Goal: Information Seeking & Learning: Learn about a topic

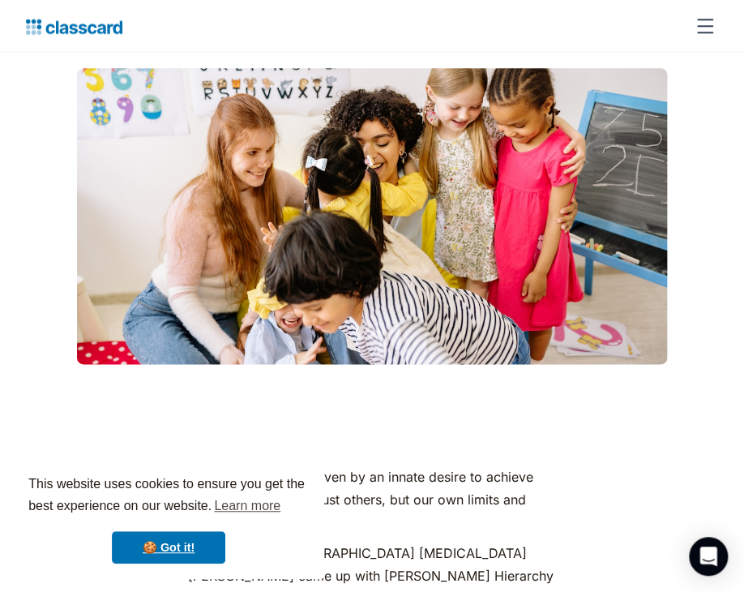
scroll to position [471, 0]
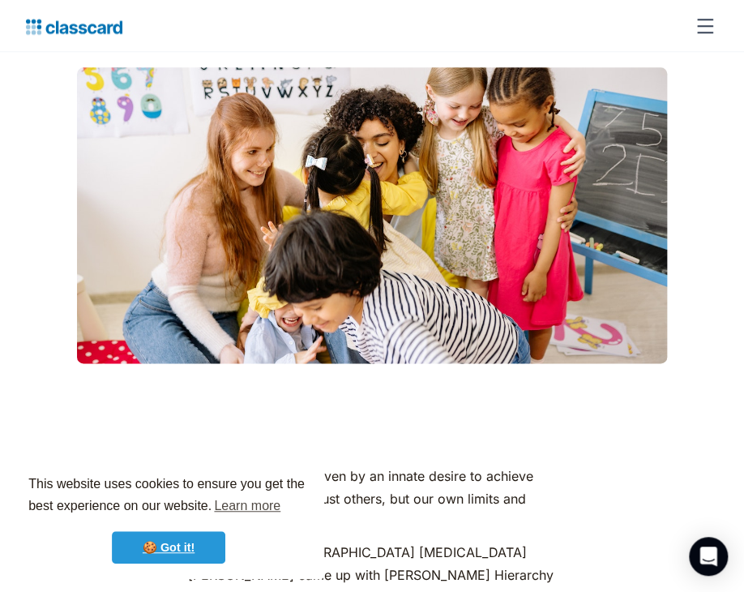
click at [172, 543] on link "🍪 Got it!" at bounding box center [168, 547] width 113 height 32
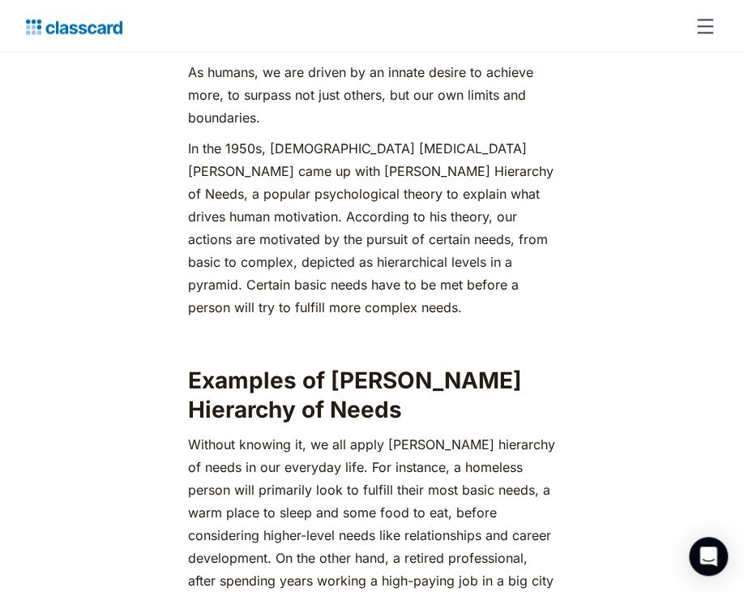
scroll to position [877, 0]
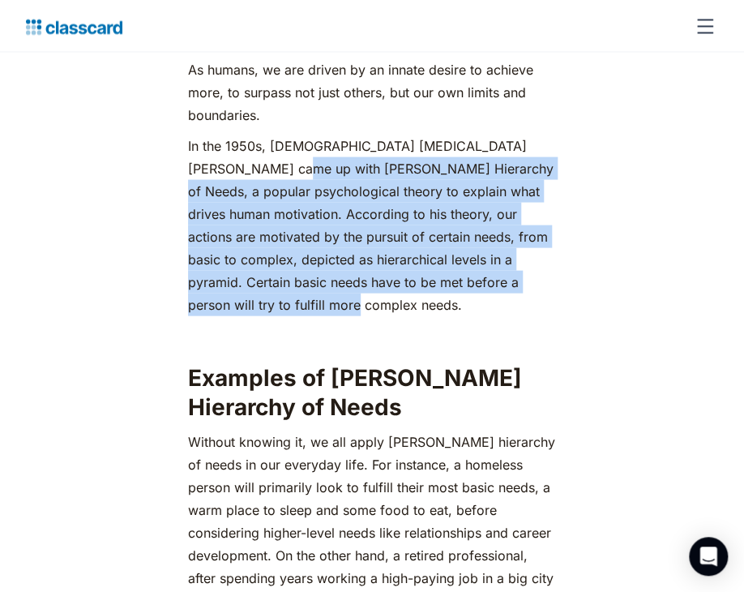
drag, startPoint x: 237, startPoint y: 143, endPoint x: 384, endPoint y: 278, distance: 199.7
click at [384, 278] on p "In the 1950s, [DEMOGRAPHIC_DATA] [MEDICAL_DATA] [PERSON_NAME] came up with [PER…" at bounding box center [372, 225] width 369 height 182
copy p "Maslow's Hierarchy of Needs, a popular psychological theory to explain what dri…"
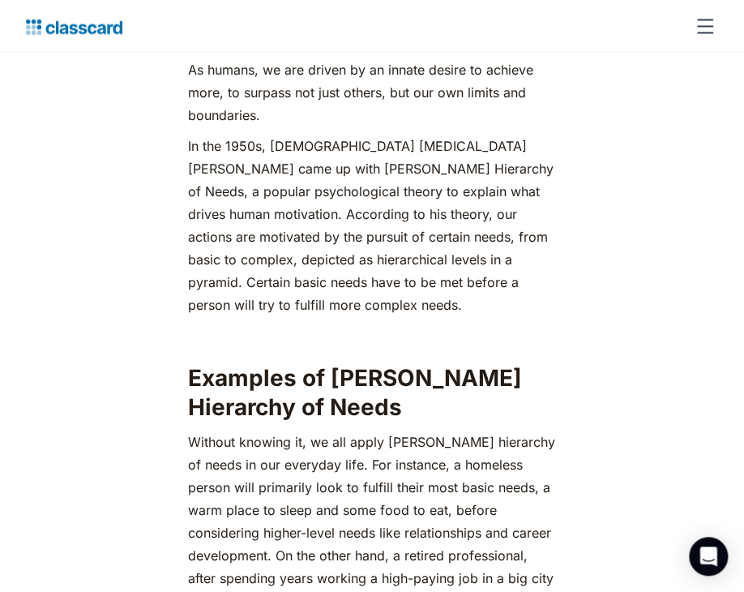
click at [516, 430] on p "‍Without knowing it, we all apply [PERSON_NAME] hierarchy of needs in our every…" at bounding box center [372, 543] width 369 height 227
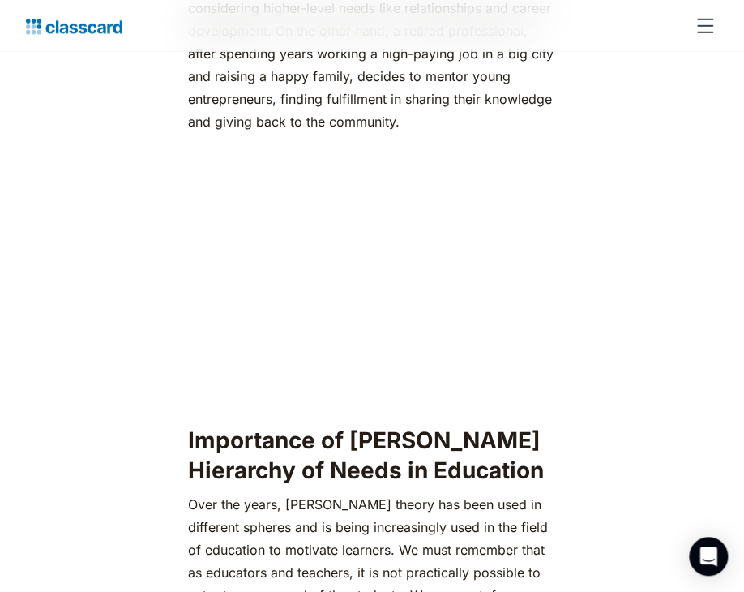
scroll to position [1403, 0]
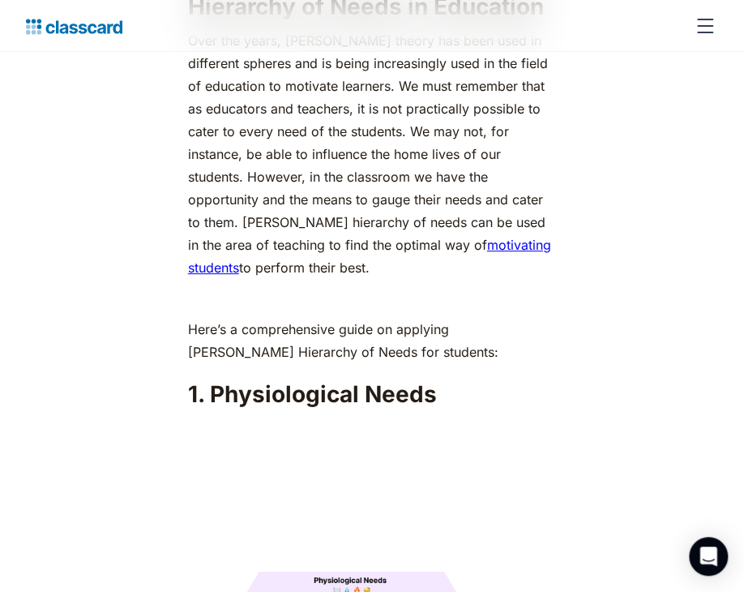
scroll to position [1865, 0]
click at [443, 130] on p "Over the years, Abraham Maslow’s theory has been used in different spheres and …" at bounding box center [372, 153] width 369 height 250
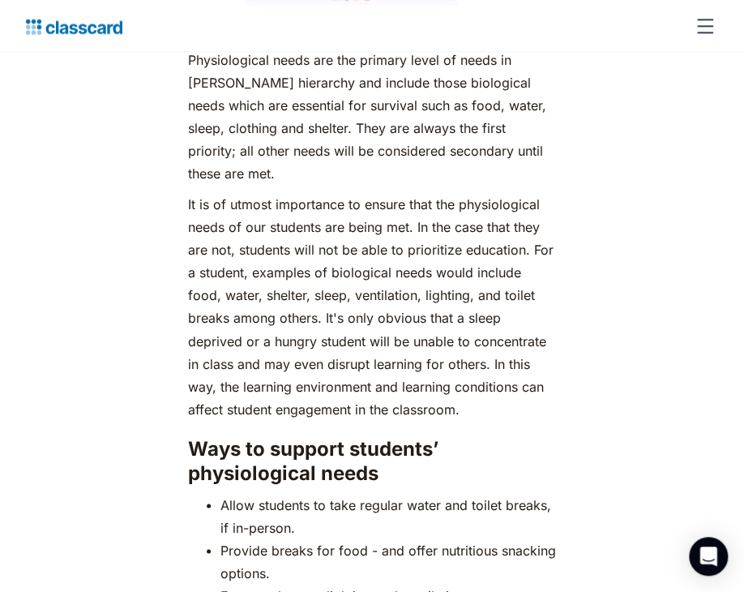
scroll to position [2458, 0]
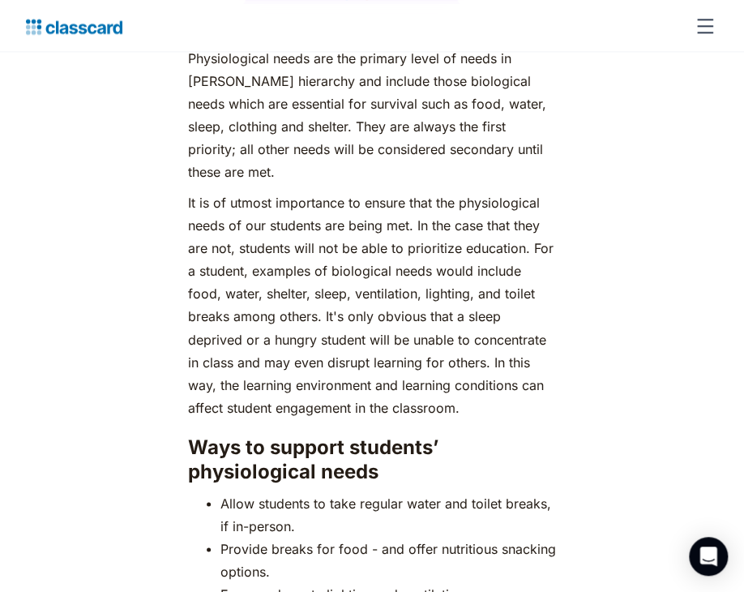
click at [485, 311] on p "It is of utmost importance to ensure that the physiological needs of our studen…" at bounding box center [372, 304] width 369 height 227
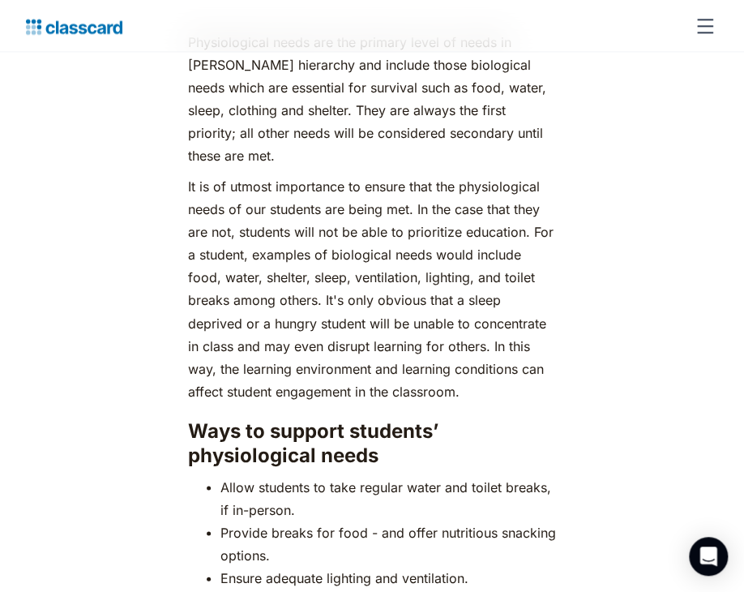
scroll to position [2475, 0]
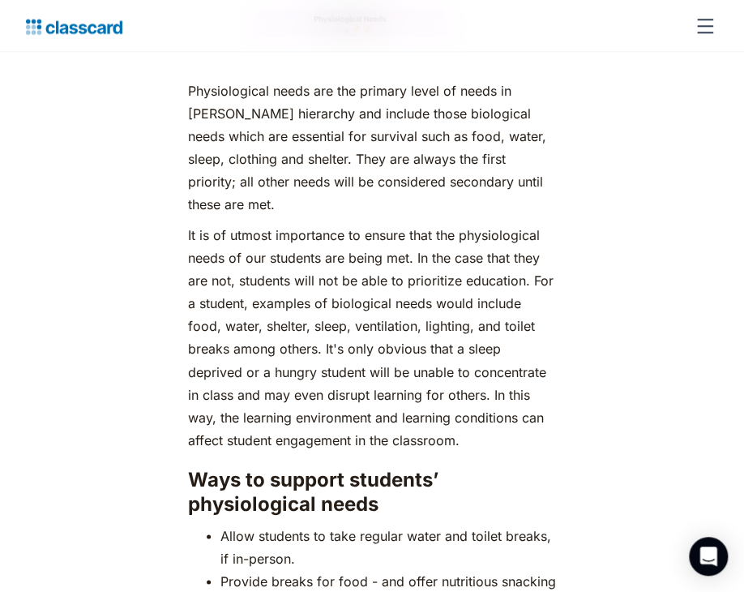
scroll to position [2429, 0]
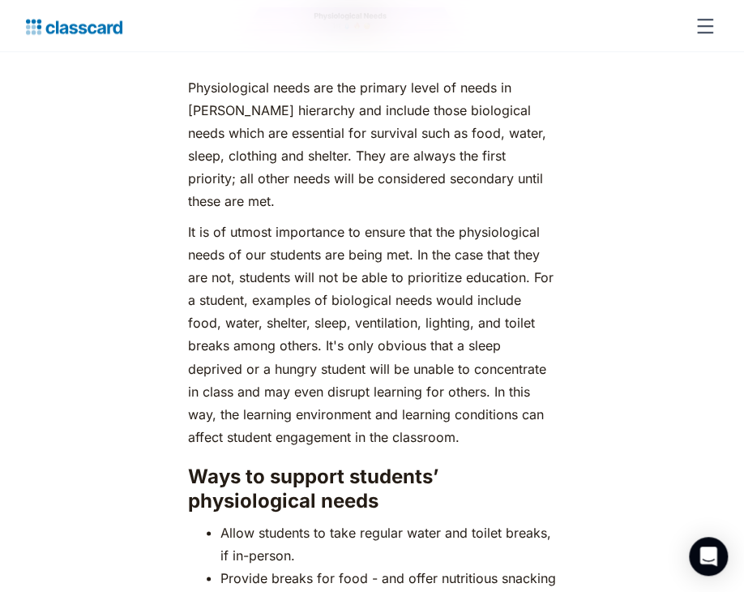
click at [453, 358] on p "It is of utmost importance to ensure that the physiological needs of our studen…" at bounding box center [372, 334] width 369 height 227
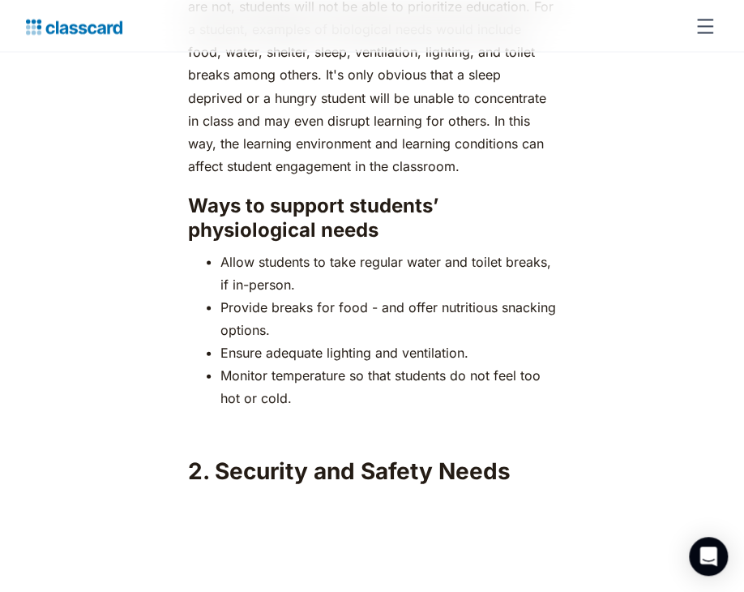
scroll to position [2701, 0]
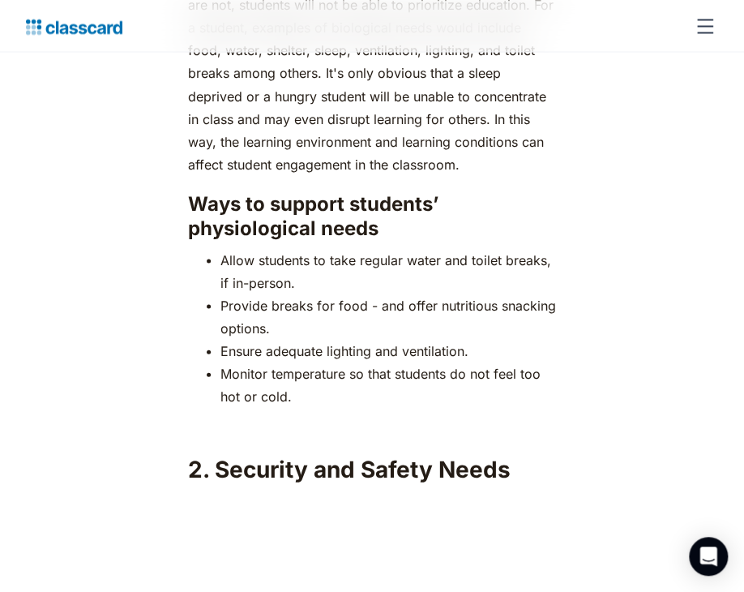
click at [325, 504] on img at bounding box center [372, 583] width 369 height 184
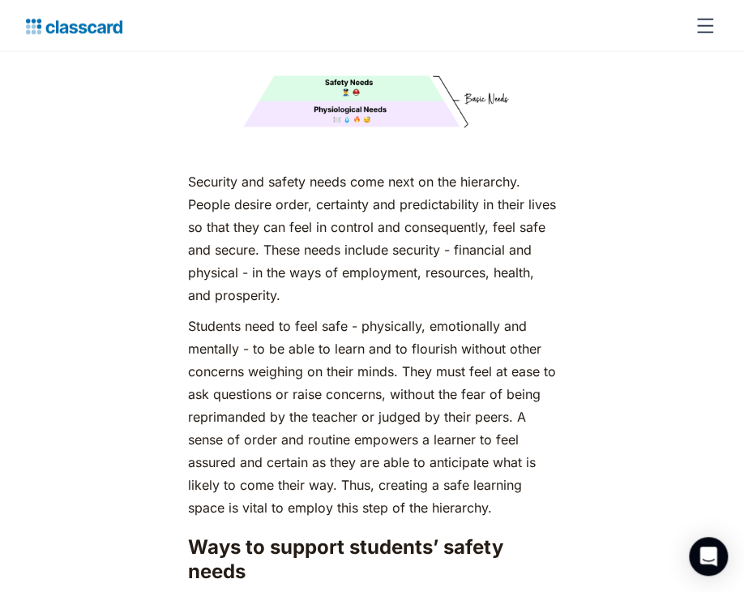
scroll to position [3246, 0]
click at [420, 375] on p "Students need to feel safe - physically, emotionally and mentally - to be able …" at bounding box center [372, 417] width 369 height 204
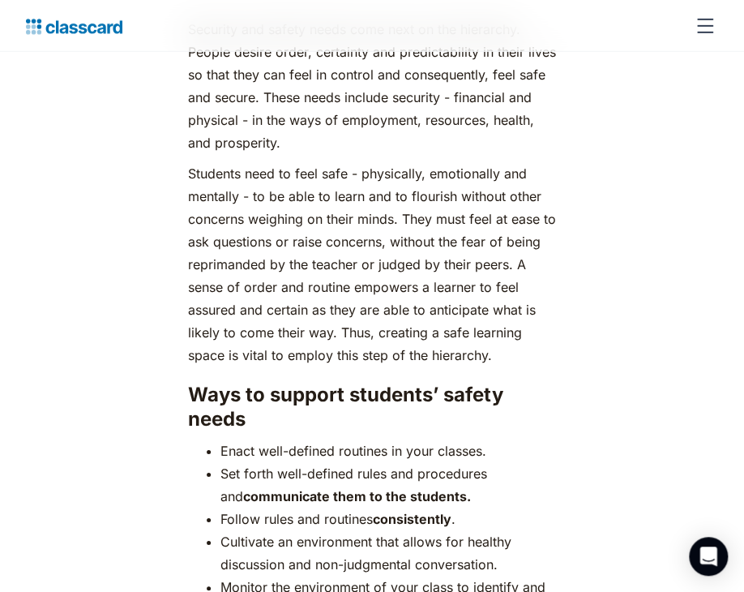
scroll to position [3399, 0]
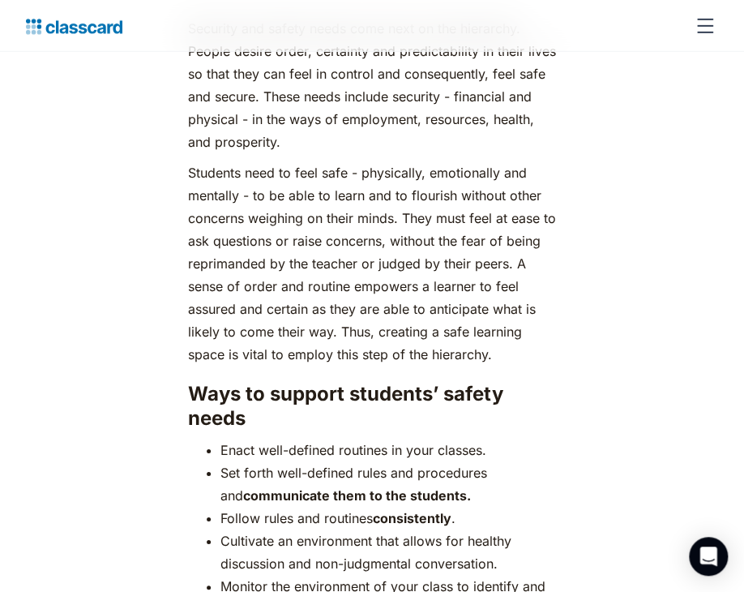
click at [432, 111] on p "Security and safety needs come next on the hierarchy. People desire order, cert…" at bounding box center [372, 85] width 369 height 136
click at [229, 401] on h3 "Ways to support students’ safety needs" at bounding box center [372, 406] width 369 height 49
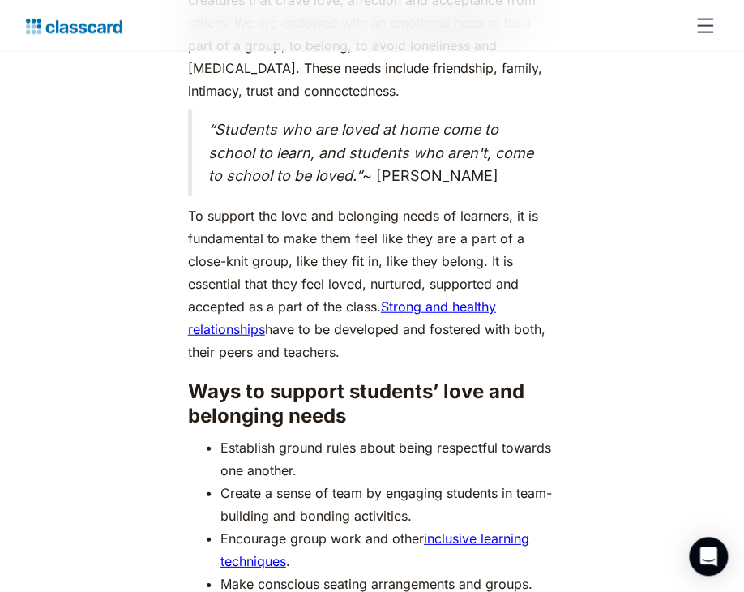
scroll to position [4778, 0]
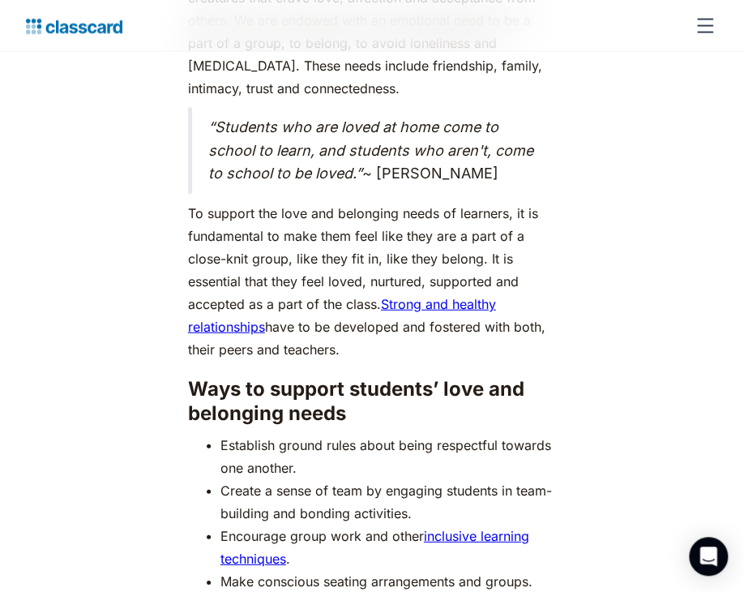
drag, startPoint x: 412, startPoint y: 307, endPoint x: 516, endPoint y: 149, distance: 189.1
click at [516, 149] on div "As humans, we are driven by an innate desire to achieve more, to surpass not ju…" at bounding box center [372, 17] width 369 height 7722
drag, startPoint x: 509, startPoint y: 126, endPoint x: 206, endPoint y: 84, distance: 306.1
click at [206, 108] on blockquote "“Students who are loved at home come to school to learn, and students who aren'…" at bounding box center [372, 151] width 369 height 86
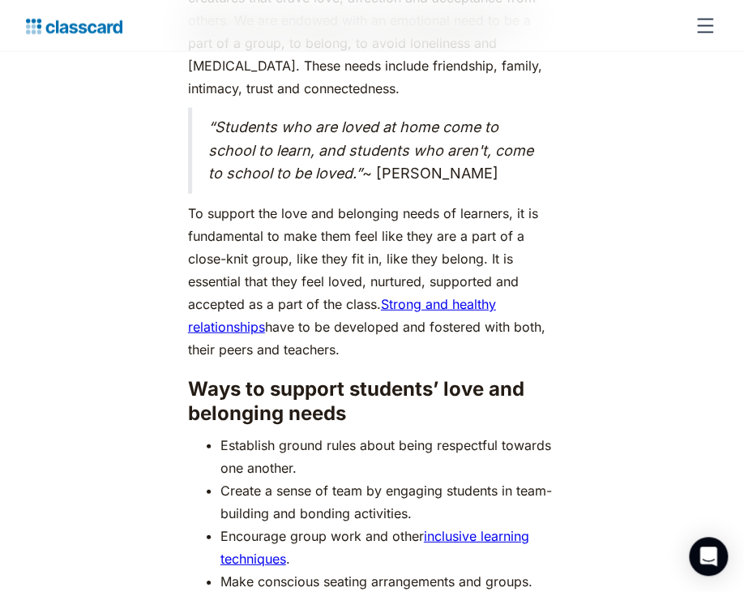
click at [270, 108] on blockquote "“Students who are loved at home come to school to learn, and students who aren'…" at bounding box center [372, 151] width 369 height 86
click at [512, 129] on blockquote "“Students who are loved at home come to school to learn, and students who aren'…" at bounding box center [372, 151] width 369 height 86
click at [509, 126] on blockquote "“Students who are loved at home come to school to learn, and students who aren'…" at bounding box center [372, 151] width 369 height 86
drag, startPoint x: 508, startPoint y: 127, endPoint x: 437, endPoint y: 127, distance: 70.5
click at [437, 127] on blockquote "“Students who are loved at home come to school to learn, and students who aren'…" at bounding box center [372, 151] width 369 height 86
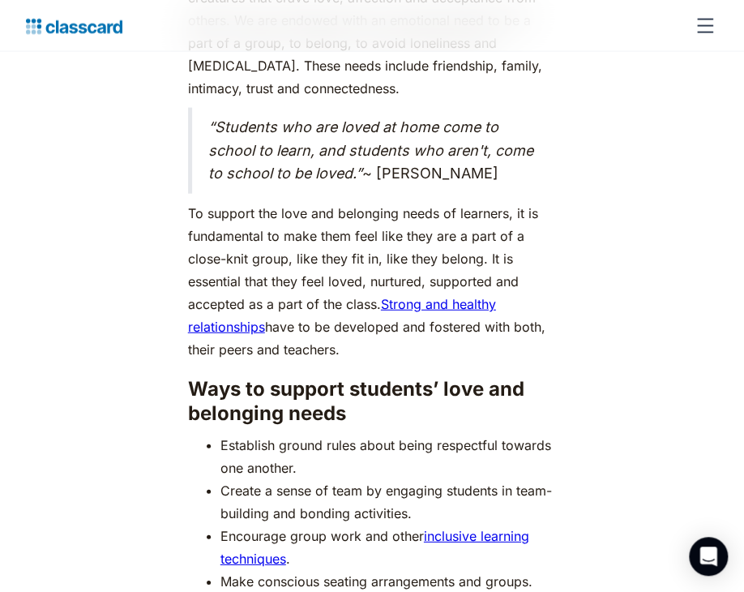
click at [528, 129] on blockquote "“Students who are loved at home come to school to learn, and students who aren'…" at bounding box center [372, 151] width 369 height 86
click at [507, 125] on blockquote "“Students who are loved at home come to school to learn, and students who aren'…" at bounding box center [372, 151] width 369 height 86
click at [512, 126] on blockquote "“Students who are loved at home come to school to learn, and students who aren'…" at bounding box center [372, 151] width 369 height 86
click at [510, 126] on blockquote "“Students who are loved at home come to school to learn, and students who aren'…" at bounding box center [372, 151] width 369 height 86
drag, startPoint x: 507, startPoint y: 126, endPoint x: 211, endPoint y: 86, distance: 298.6
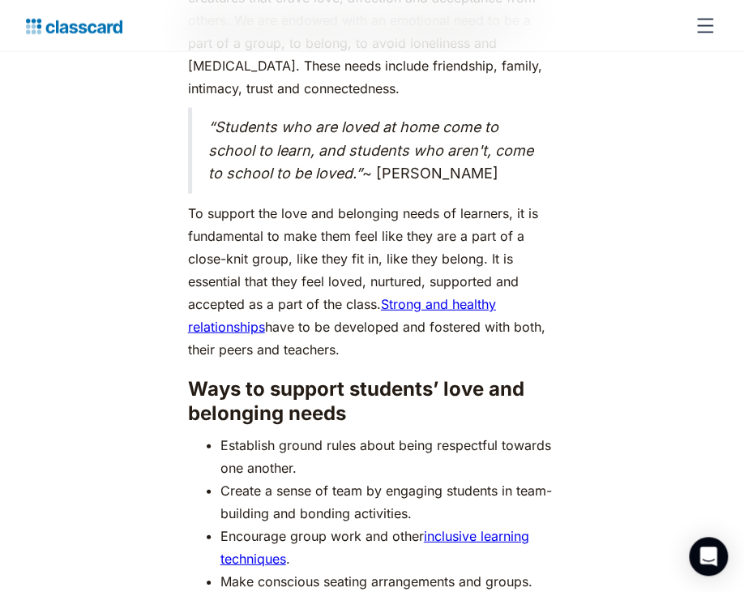
click at [211, 108] on blockquote "“Students who are loved at home come to school to learn, and students who aren'…" at bounding box center [372, 151] width 369 height 86
click at [372, 126] on blockquote "“Students who are loved at home come to school to learn, and students who aren'…" at bounding box center [372, 151] width 369 height 86
drag, startPoint x: 209, startPoint y: 75, endPoint x: 529, endPoint y: 135, distance: 325.2
click at [529, 135] on blockquote "“Students who are loved at home come to school to learn, and students who aren'…" at bounding box center [372, 151] width 369 height 86
copy blockquote "“Students who are loved at home come to school to learn, and students who aren'…"
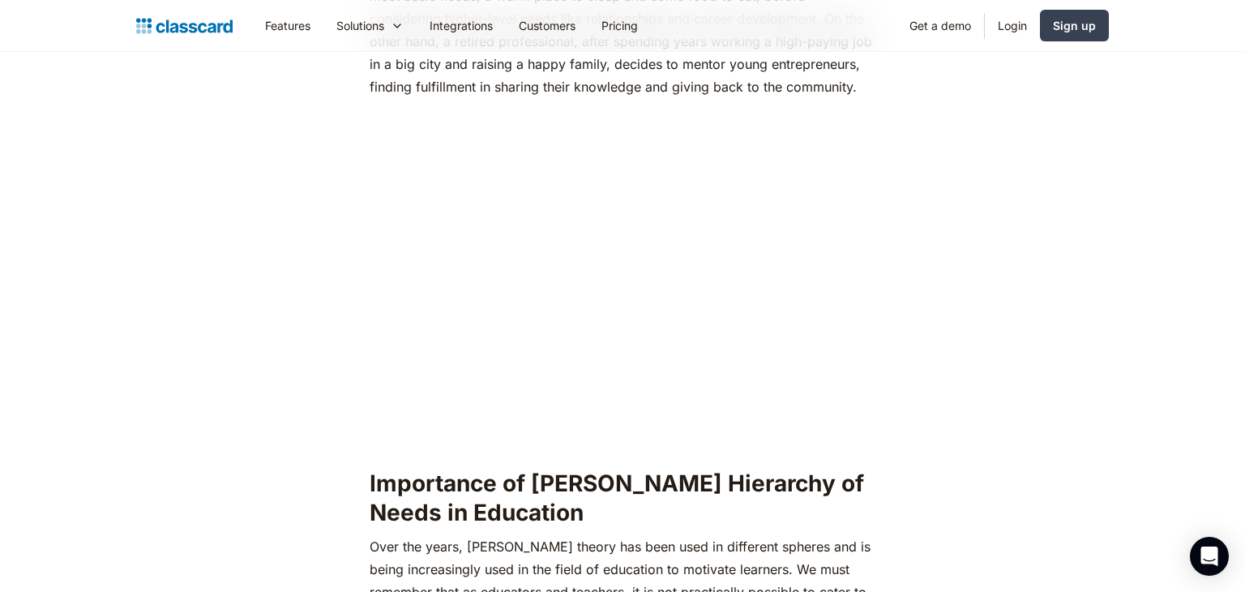
scroll to position [0, 0]
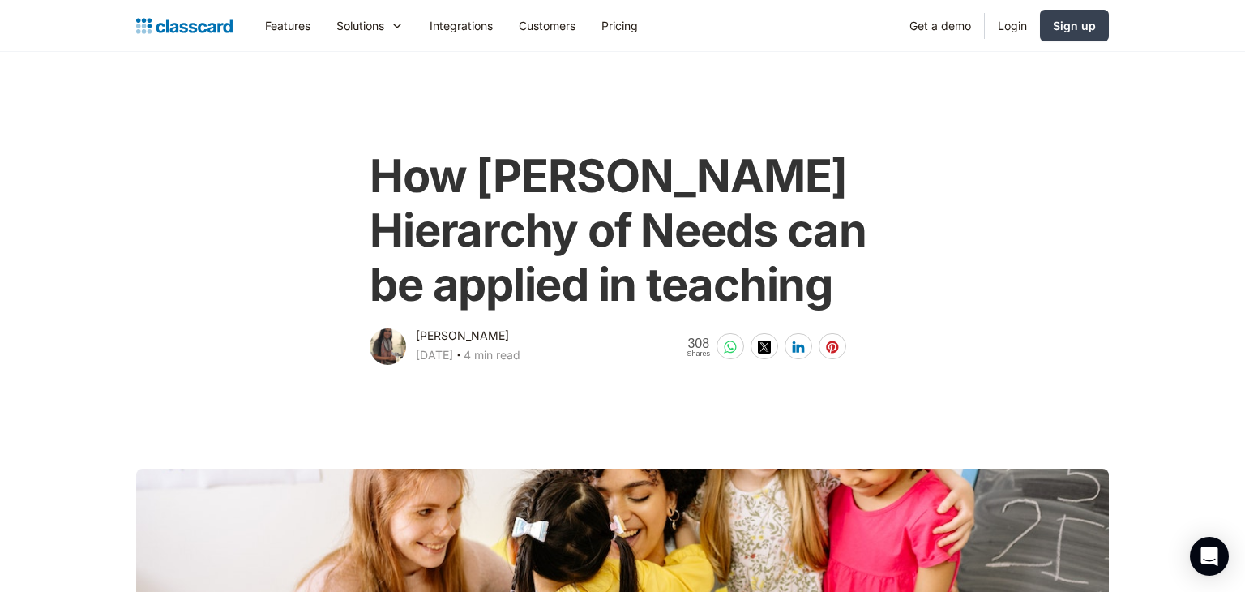
click at [170, 22] on img "home" at bounding box center [184, 26] width 96 height 23
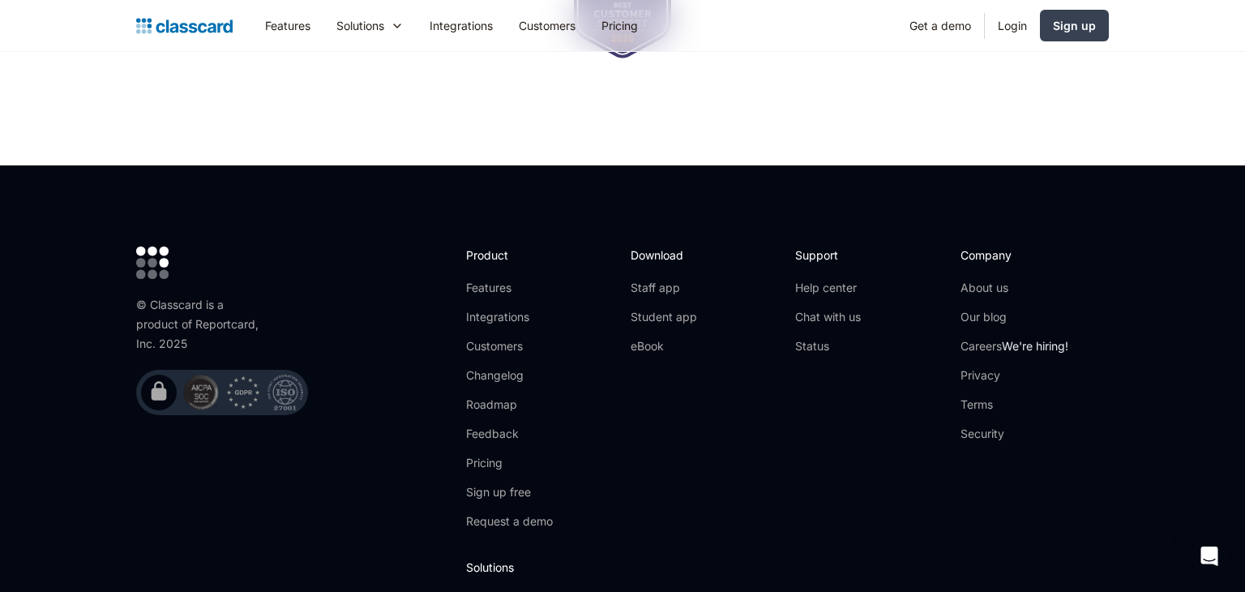
scroll to position [5480, 0]
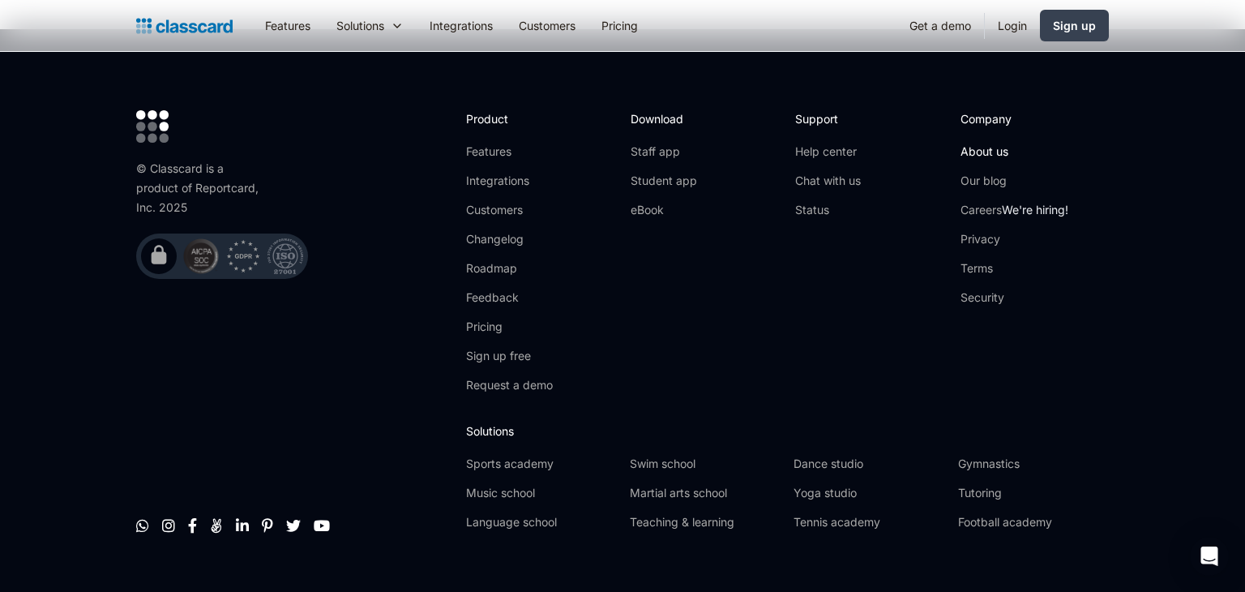
click at [983, 143] on link "About us" at bounding box center [1015, 151] width 108 height 16
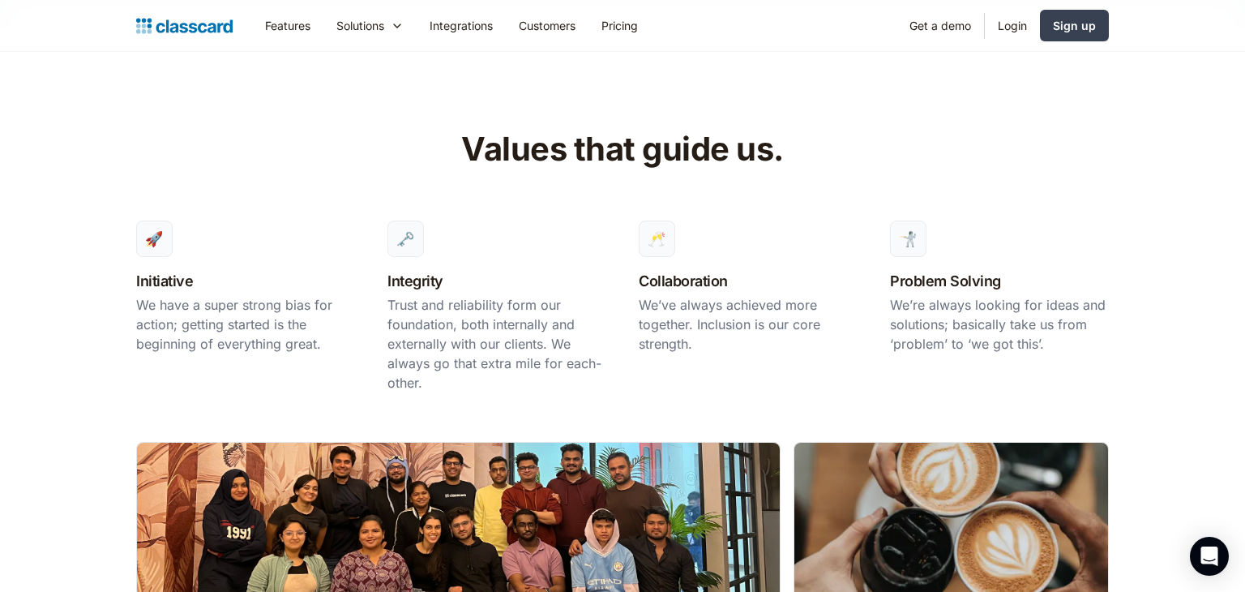
scroll to position [1012, 0]
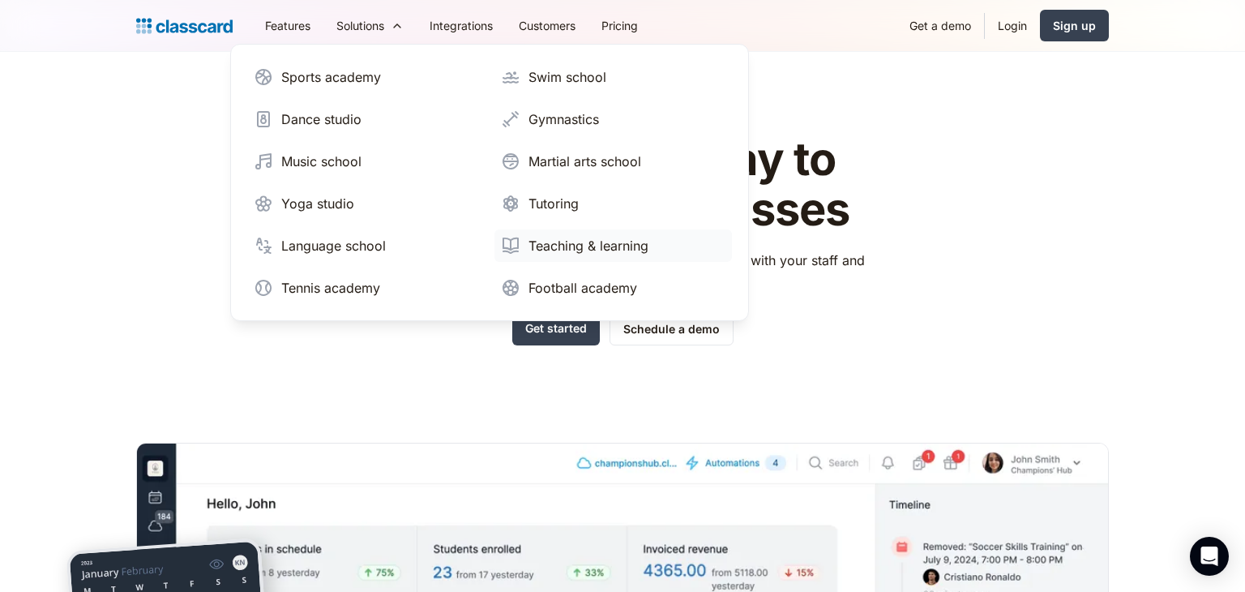
click at [559, 247] on div "Teaching & learning" at bounding box center [589, 245] width 120 height 19
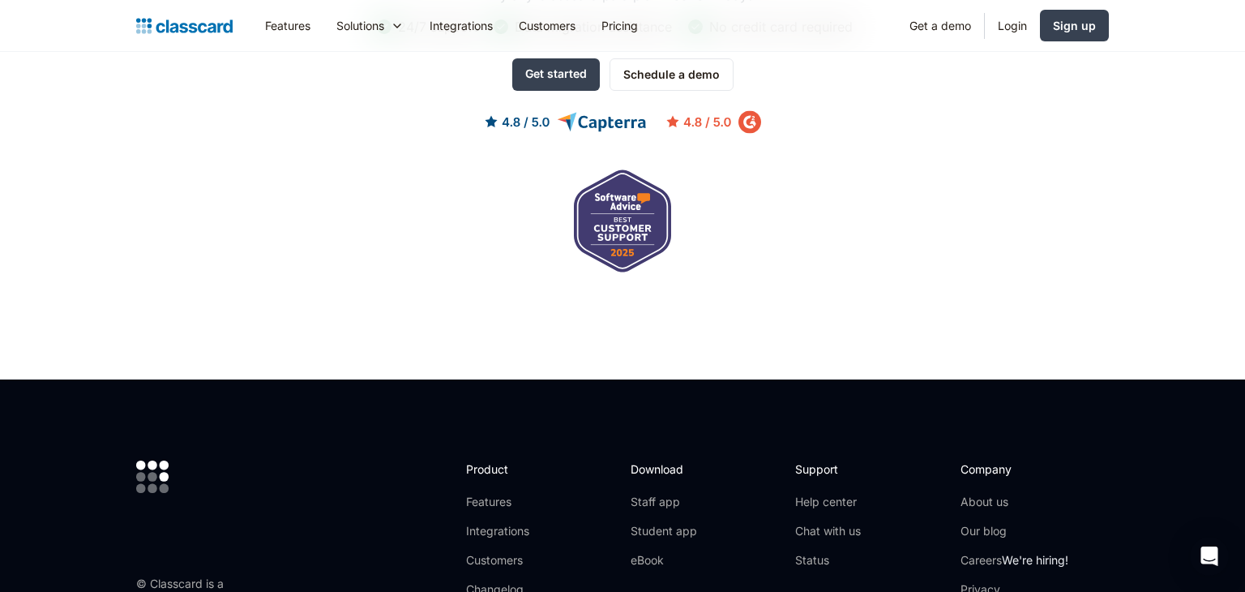
scroll to position [5587, 0]
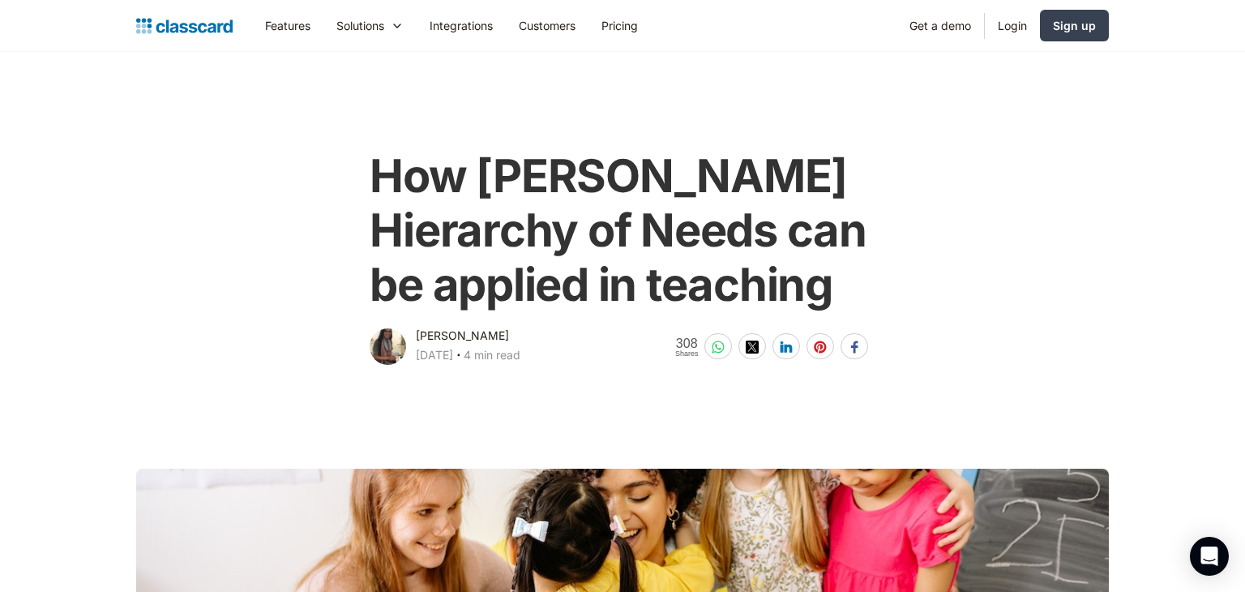
click at [428, 336] on div "[PERSON_NAME]" at bounding box center [462, 335] width 93 height 19
click at [485, 339] on div "[PERSON_NAME]" at bounding box center [462, 335] width 93 height 19
click at [520, 340] on div "Dhwani Shah April 1, 2025 ‧ 4 min read" at bounding box center [468, 347] width 105 height 42
click at [520, 359] on div "4 min read" at bounding box center [492, 354] width 57 height 19
click at [394, 344] on div at bounding box center [388, 346] width 36 height 36
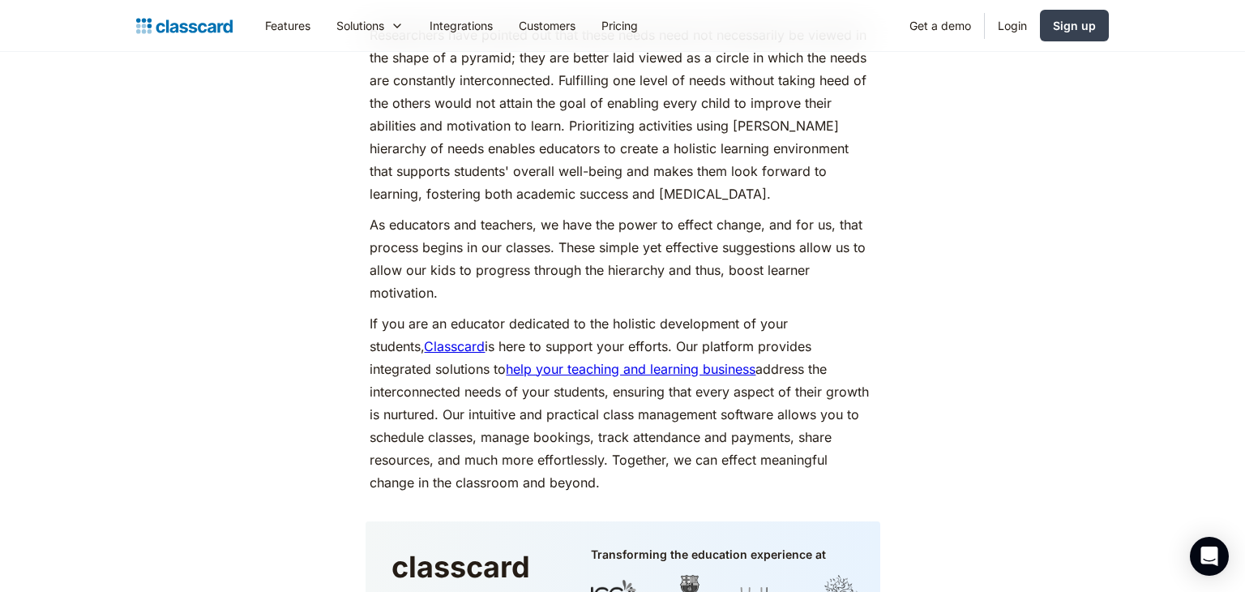
scroll to position [9060, 0]
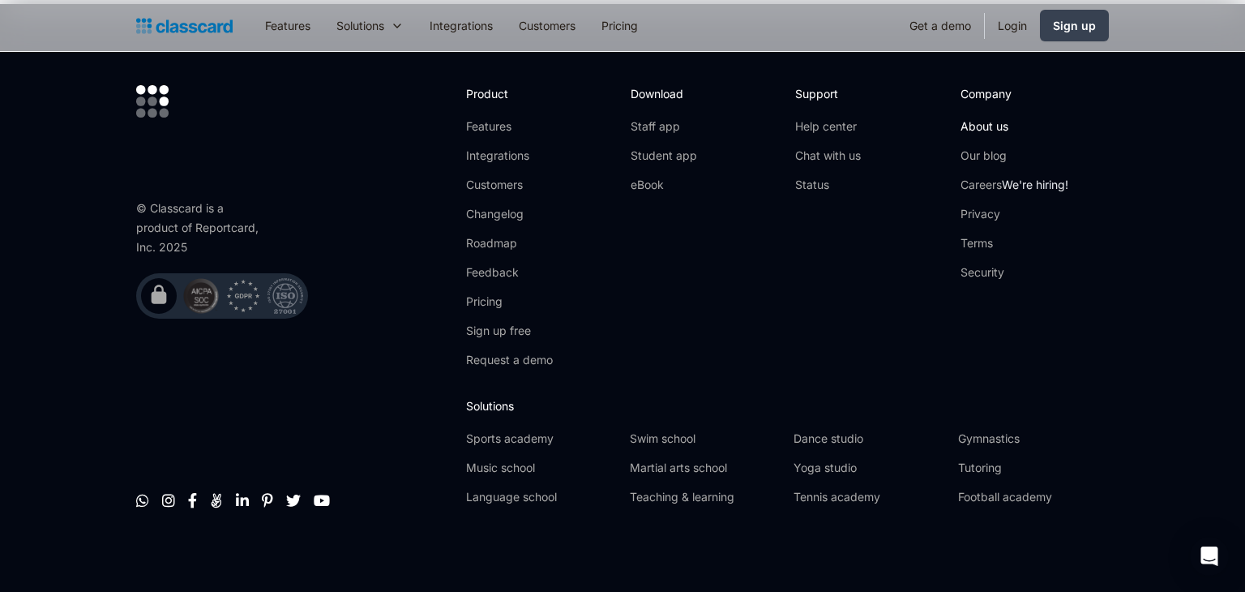
click at [987, 120] on link "About us" at bounding box center [1015, 126] width 108 height 16
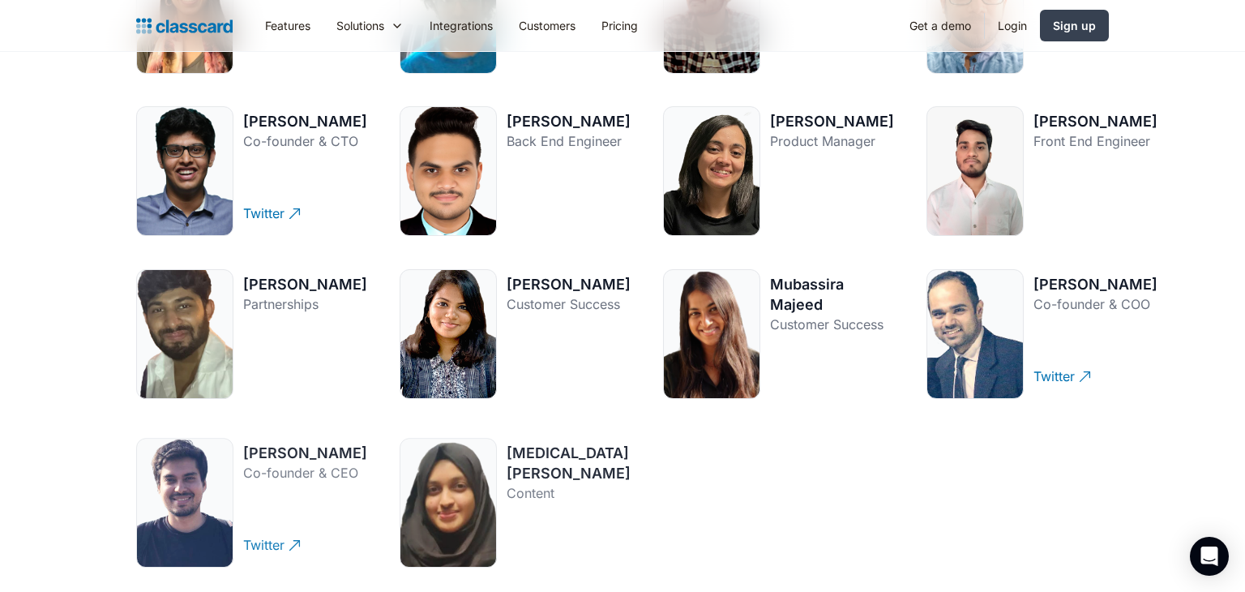
scroll to position [1945, 0]
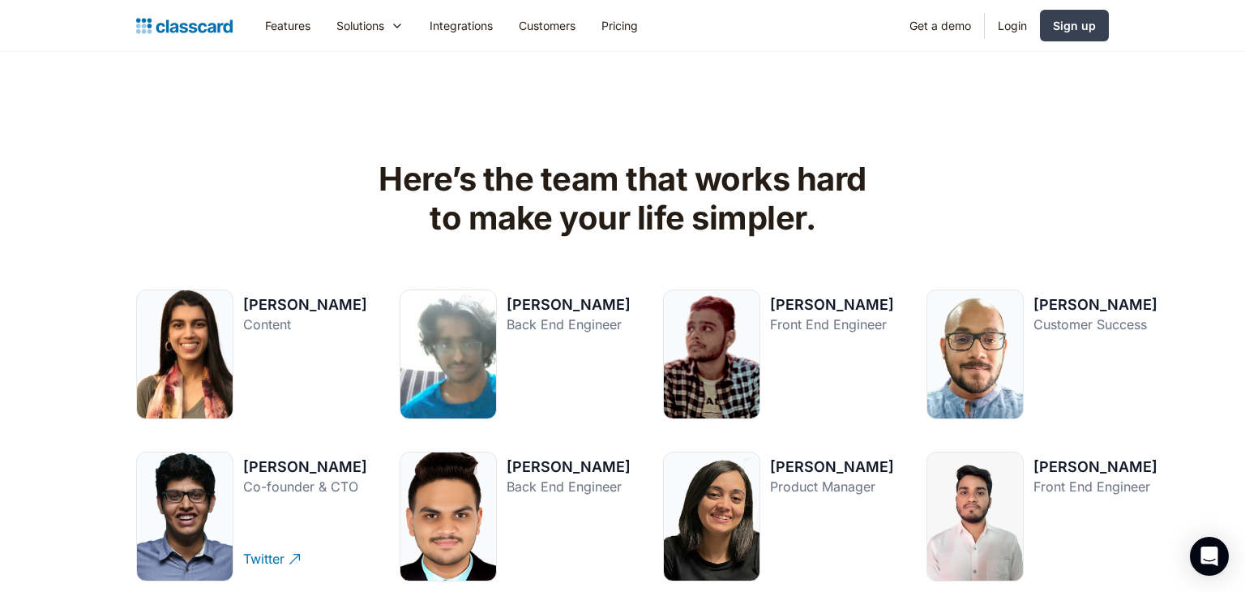
click at [271, 306] on div "[PERSON_NAME]" at bounding box center [305, 304] width 124 height 20
click at [189, 339] on div at bounding box center [184, 354] width 97 height 130
click at [262, 331] on div "Content" at bounding box center [305, 324] width 124 height 19
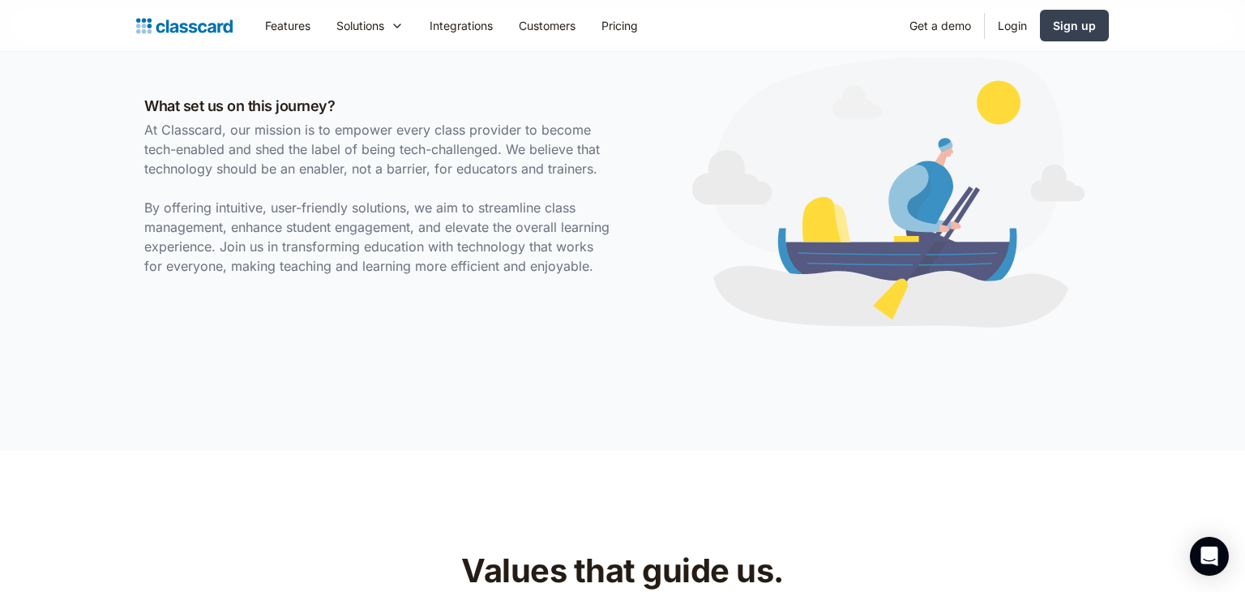
scroll to position [0, 0]
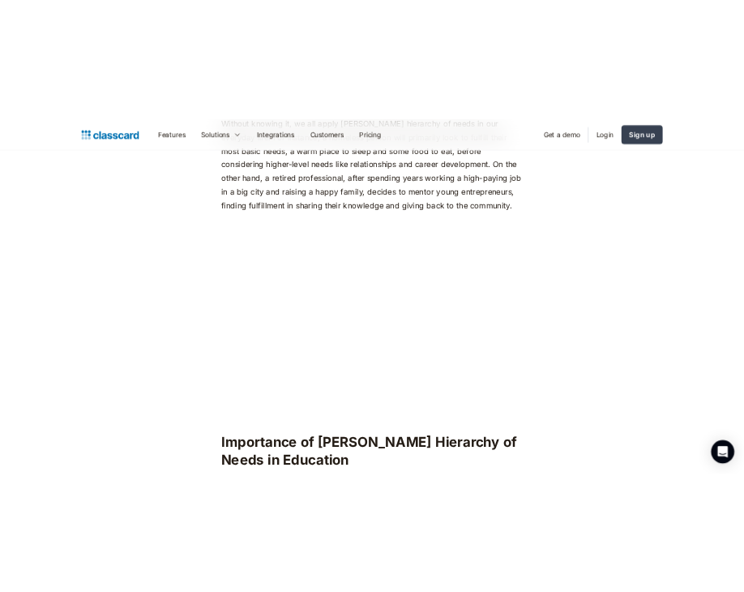
scroll to position [1167, 0]
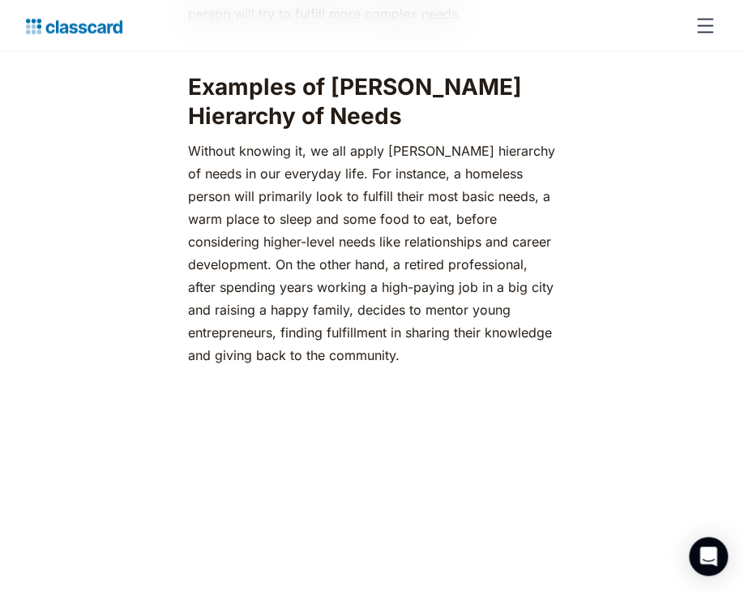
click at [353, 224] on p "‍Without knowing it, we all apply [PERSON_NAME] hierarchy of needs in our every…" at bounding box center [372, 252] width 369 height 227
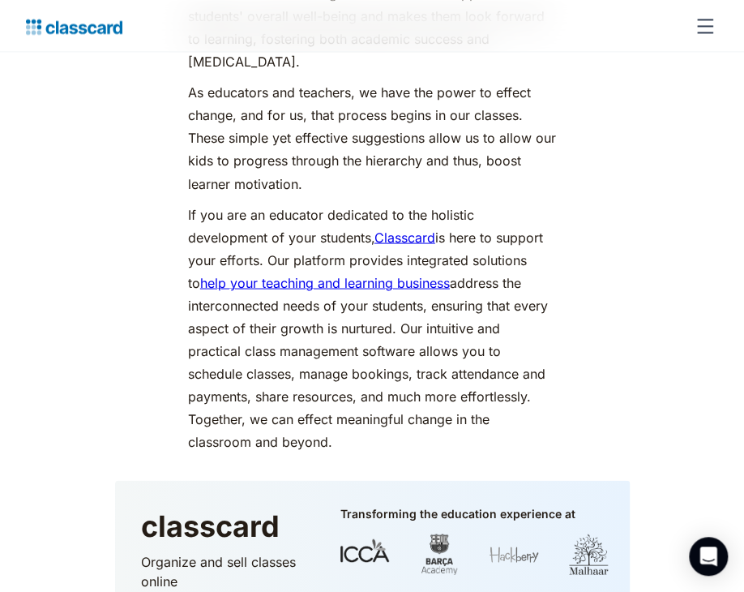
scroll to position [8196, 0]
click at [469, 295] on p "If you are an educator dedicated to the holistic development of your students, …" at bounding box center [372, 327] width 369 height 250
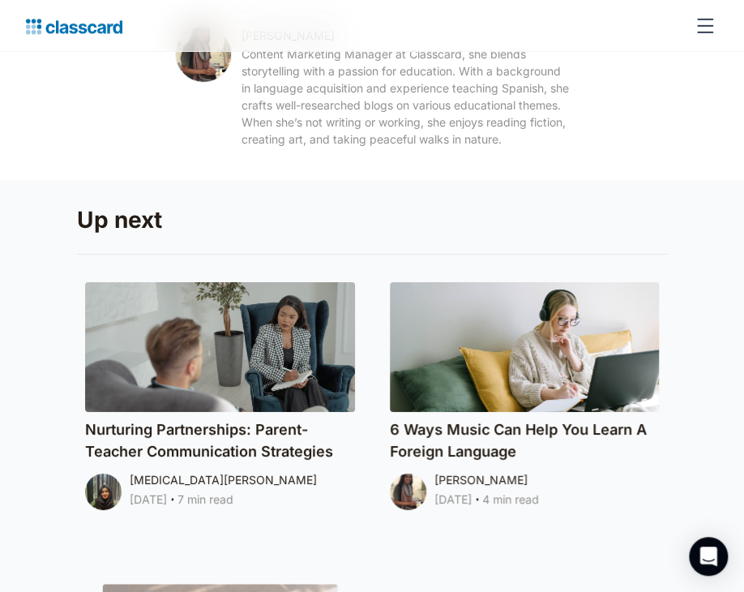
scroll to position [9054, 0]
